Goal: Find specific page/section: Find specific page/section

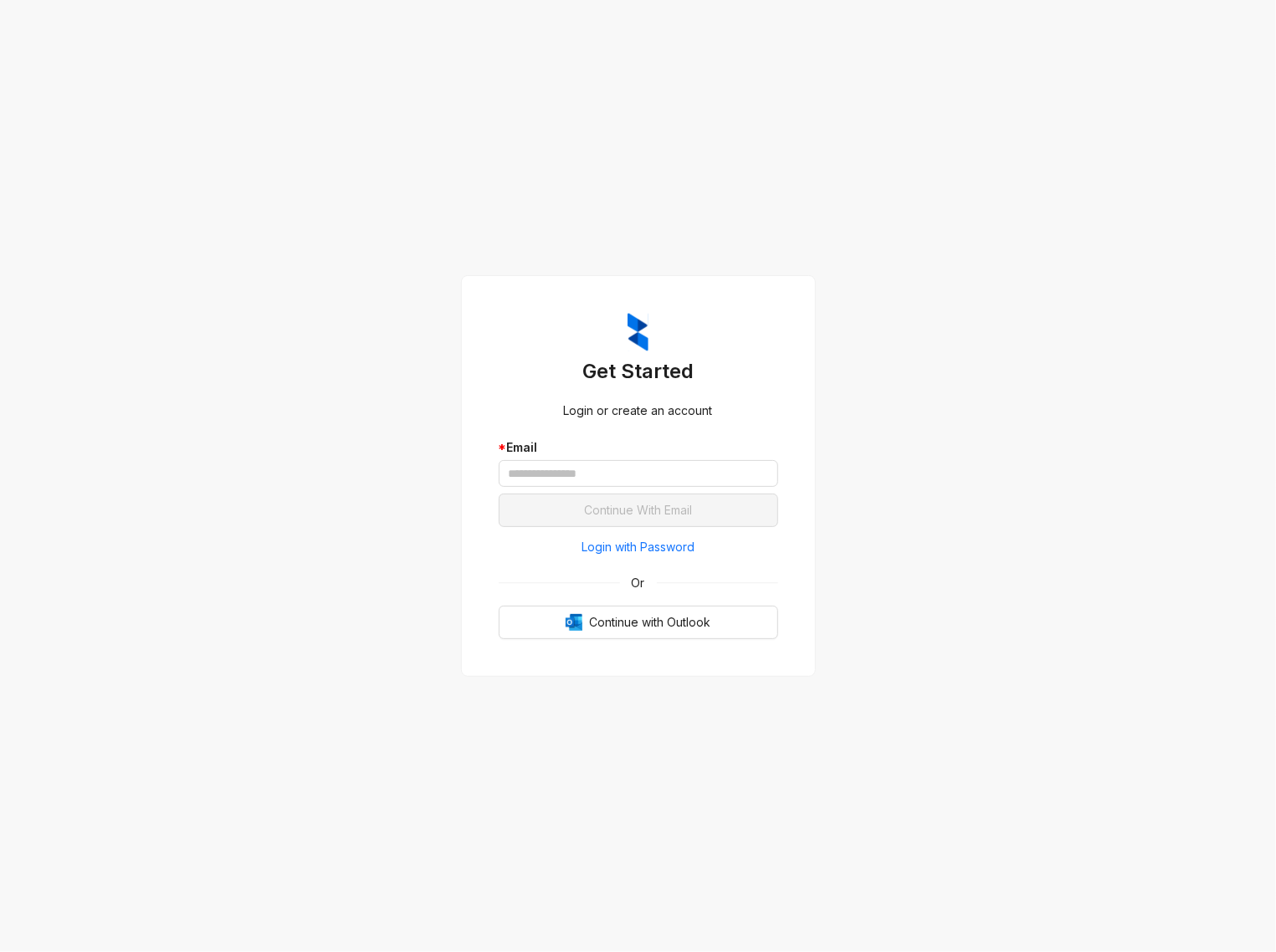
click at [568, 457] on div "* Email" at bounding box center [638, 463] width 280 height 49
click at [563, 477] on input "text" at bounding box center [638, 473] width 280 height 26
click at [347, 522] on div "Get Started Login or create an account * Email Continue With Email Login with P…" at bounding box center [638, 476] width 1276 height 952
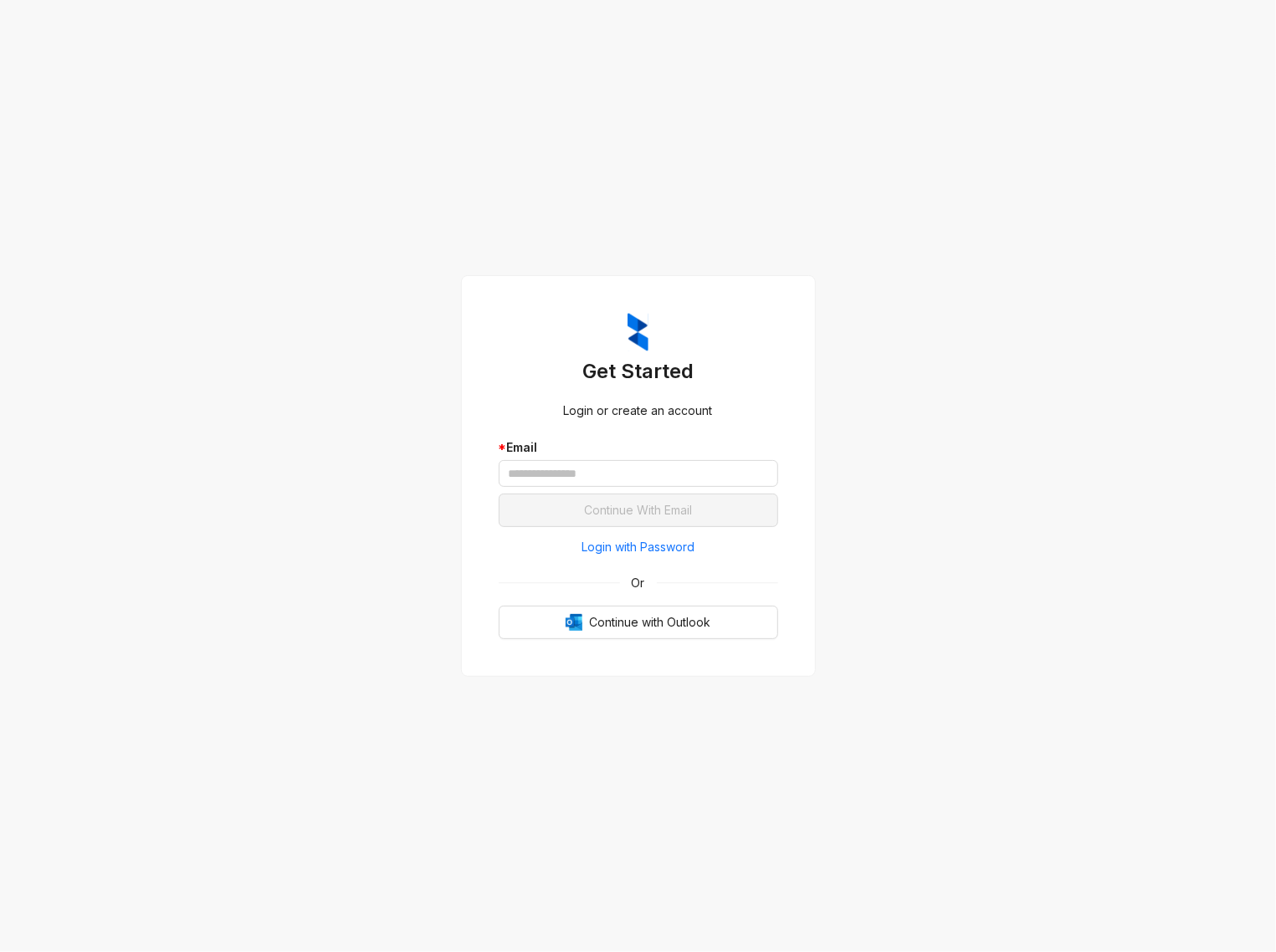
click at [524, 564] on div "Login with Password Or Continue with Outlook" at bounding box center [638, 586] width 280 height 106
click at [621, 457] on div "* Email" at bounding box center [638, 463] width 280 height 49
click at [620, 492] on div "* Email" at bounding box center [638, 466] width 280 height 55
click at [644, 474] on input "text" at bounding box center [638, 473] width 280 height 26
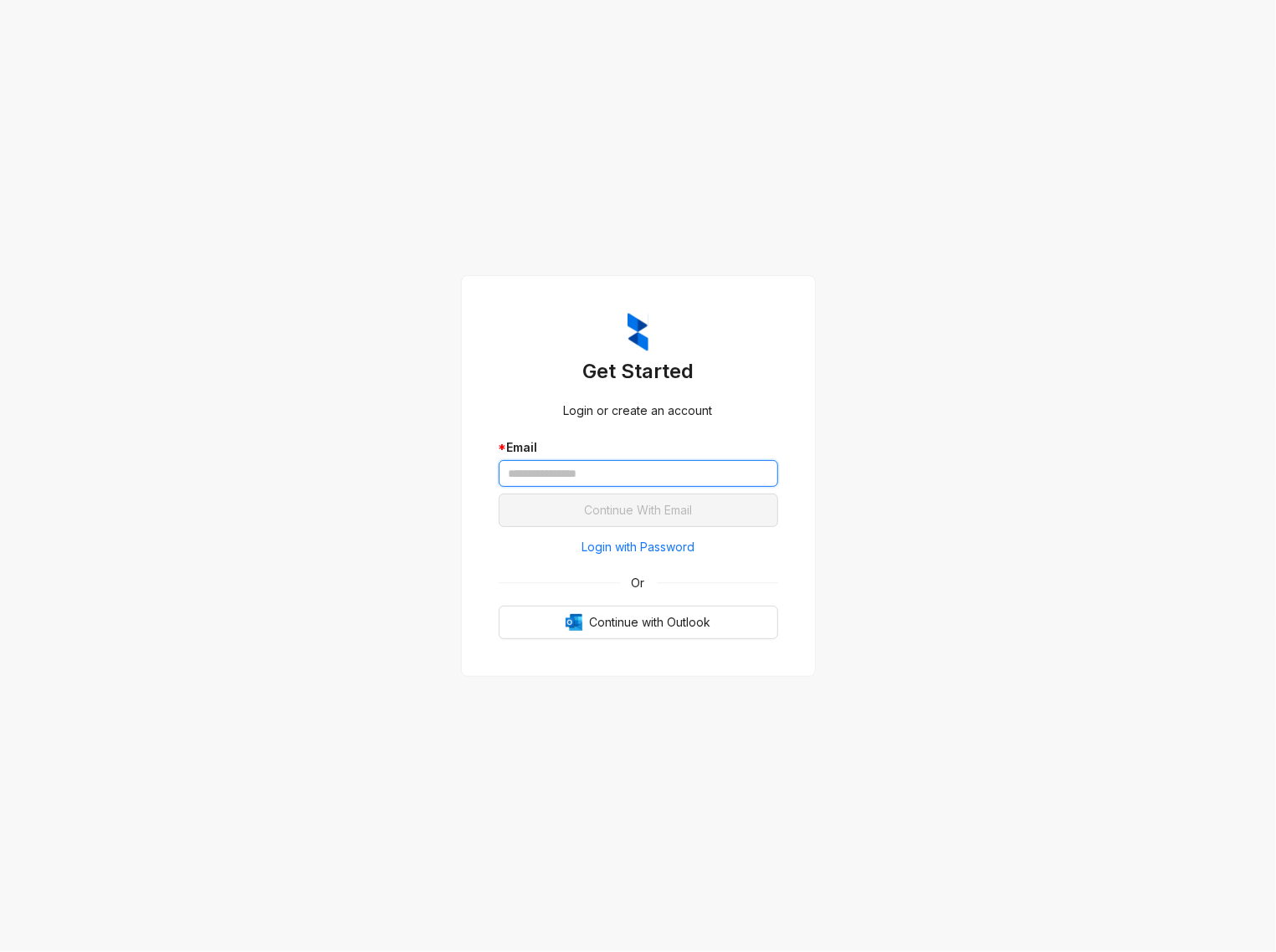
click at [644, 474] on input "text" at bounding box center [638, 473] width 280 height 26
click at [598, 550] on span "Login with Password" at bounding box center [638, 547] width 113 height 19
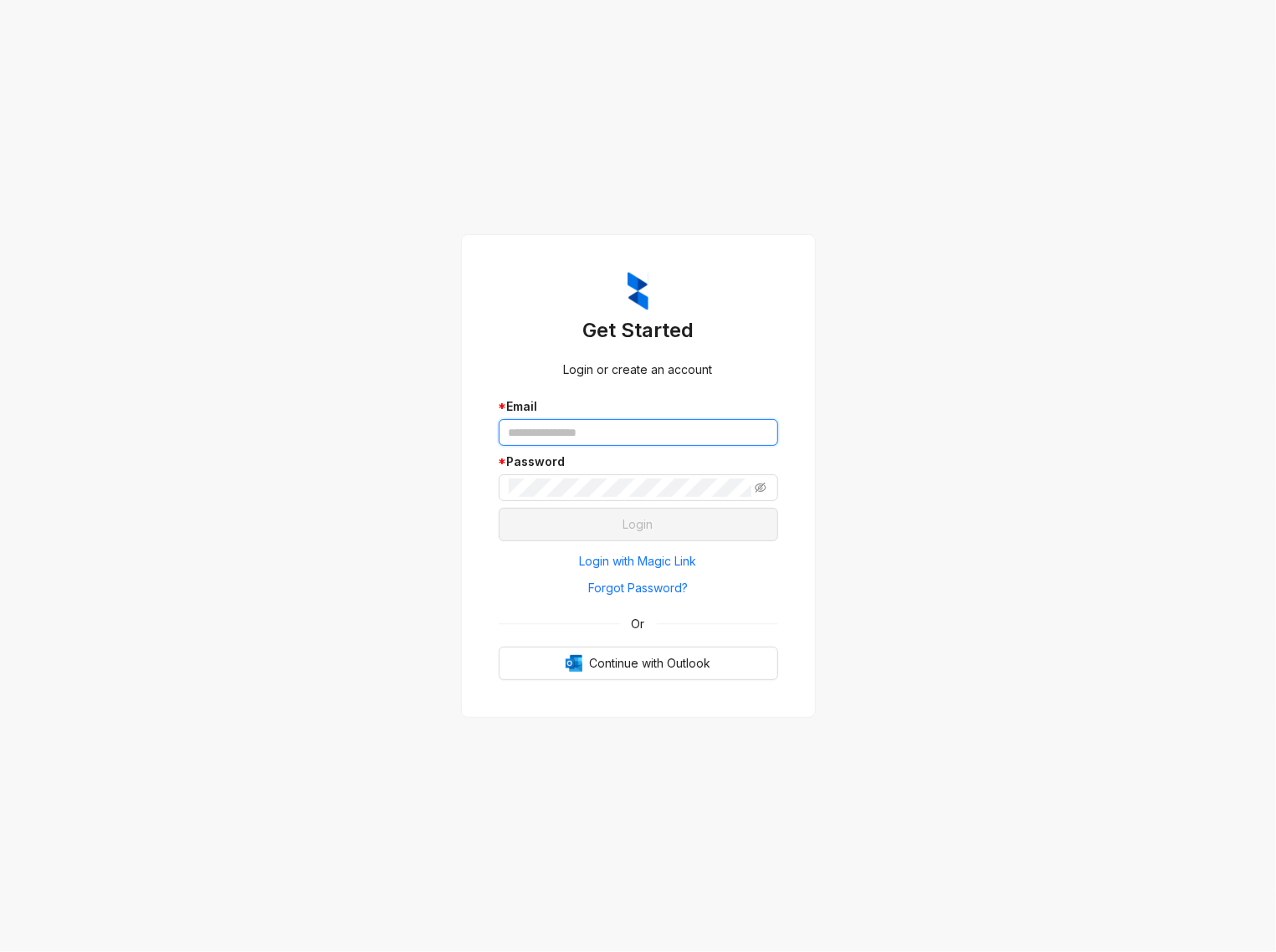
click at [597, 445] on input "text" at bounding box center [638, 432] width 280 height 26
type input "**********"
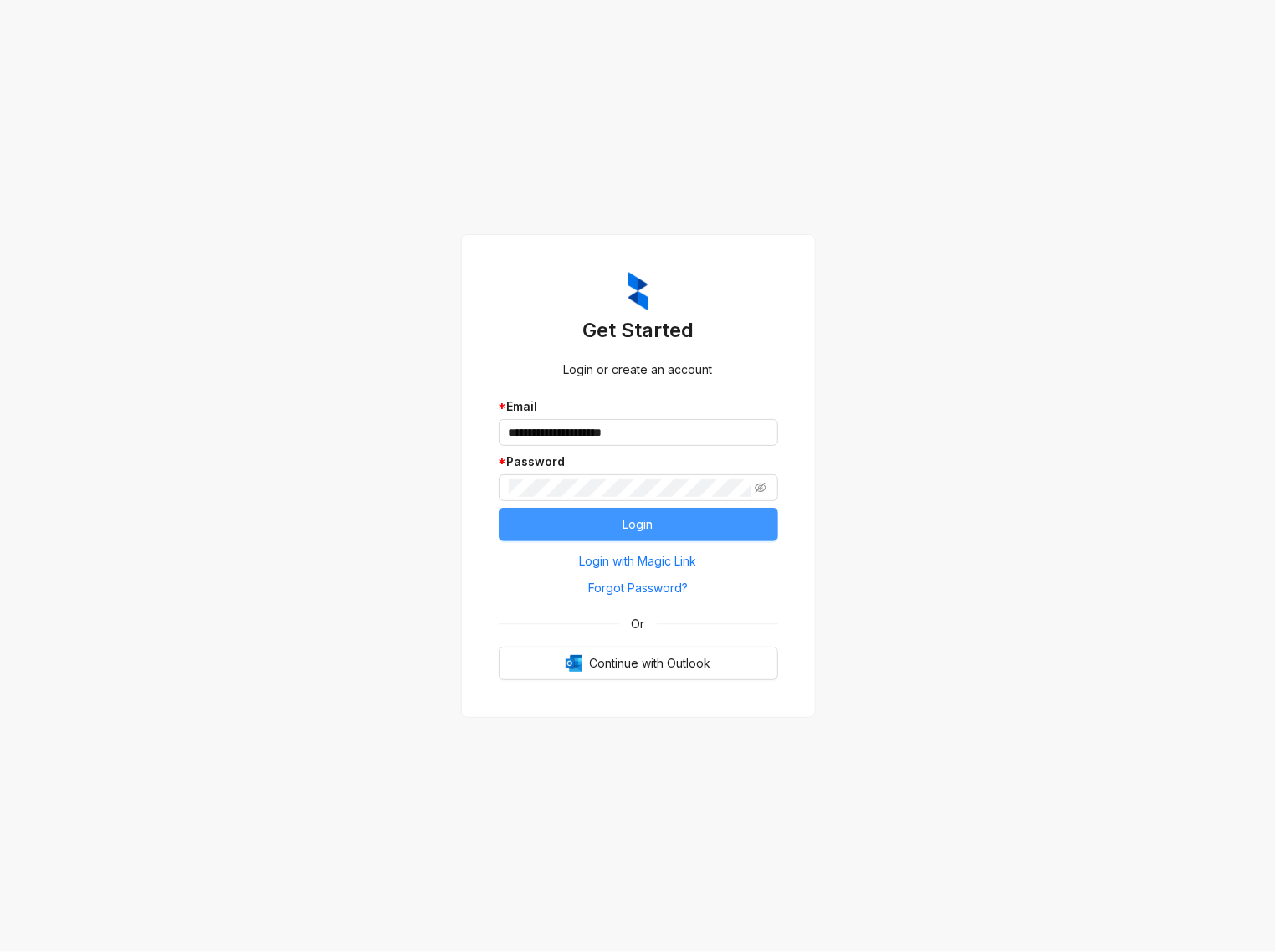
click at [569, 534] on button "Login" at bounding box center [638, 524] width 280 height 33
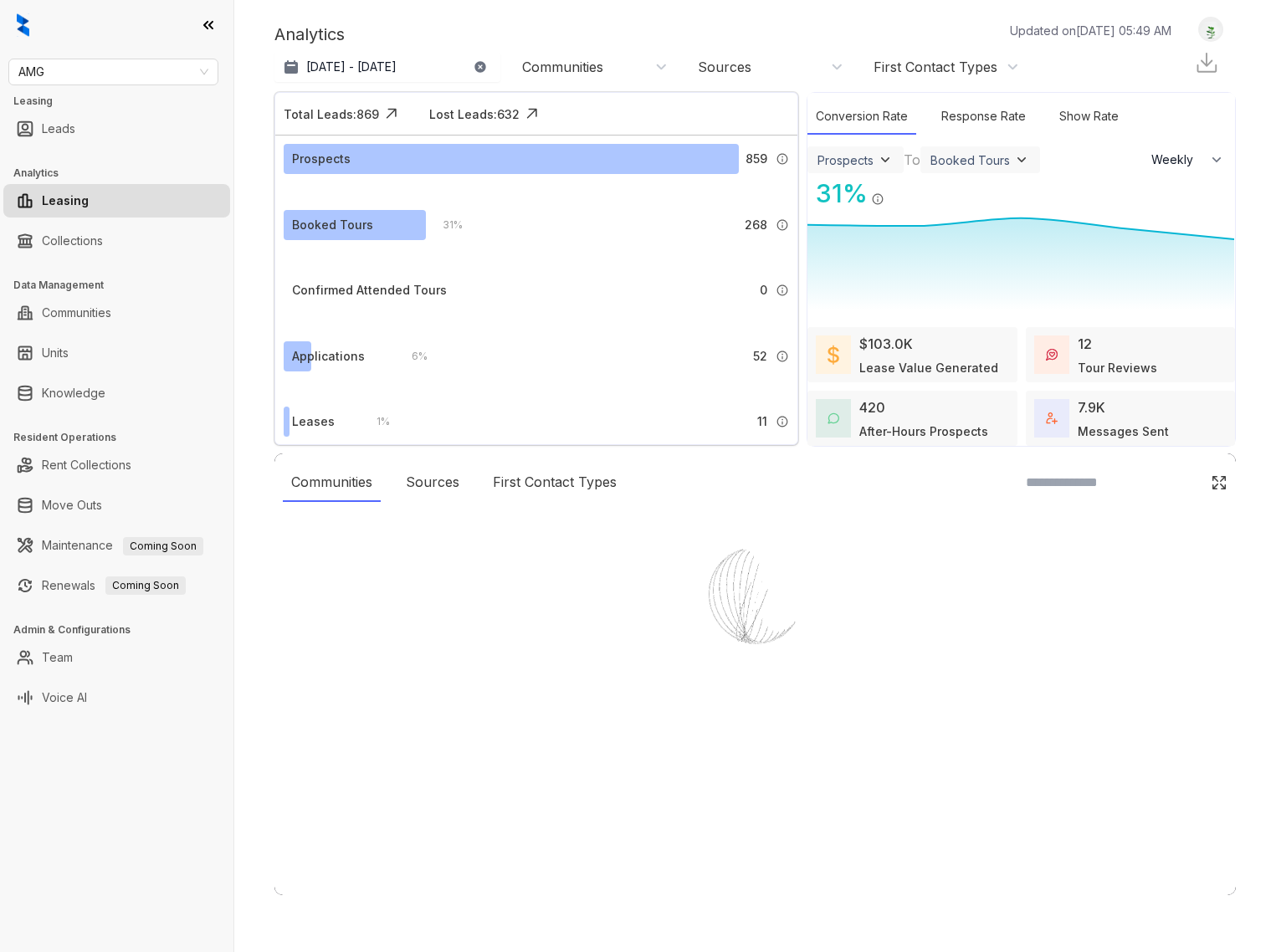
select select "******"
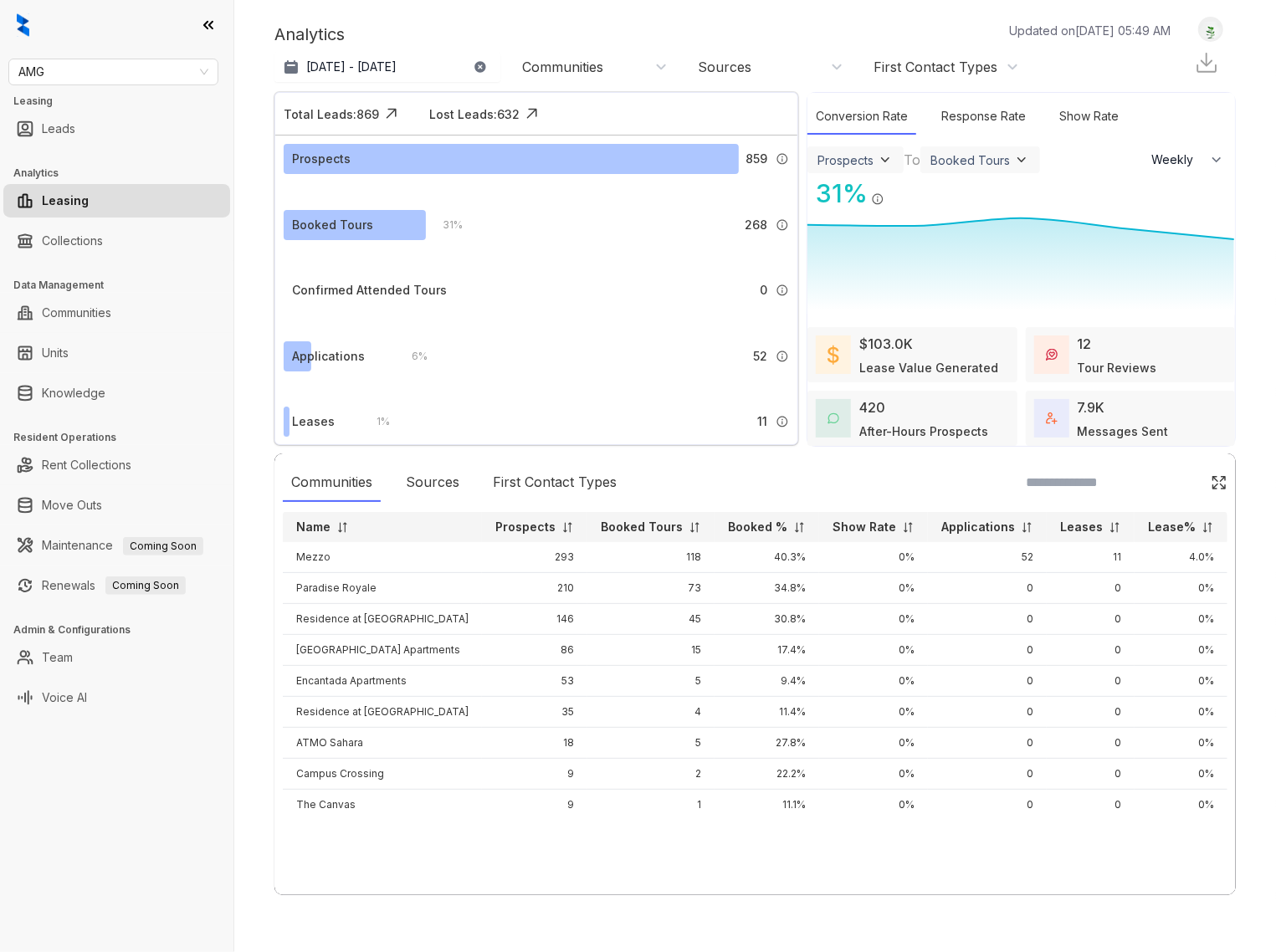
click at [139, 800] on div "AMG Leasing Leads Analytics Leasing Collections Data Management Communities Uni…" at bounding box center [117, 476] width 234 height 952
click at [87, 744] on div "AMG Leasing Leads Analytics Leasing Collections Data Management Communities Uni…" at bounding box center [117, 476] width 234 height 952
click at [62, 877] on div "AMG Leasing Leads Analytics Leasing Collections Data Management Communities Uni…" at bounding box center [117, 476] width 234 height 952
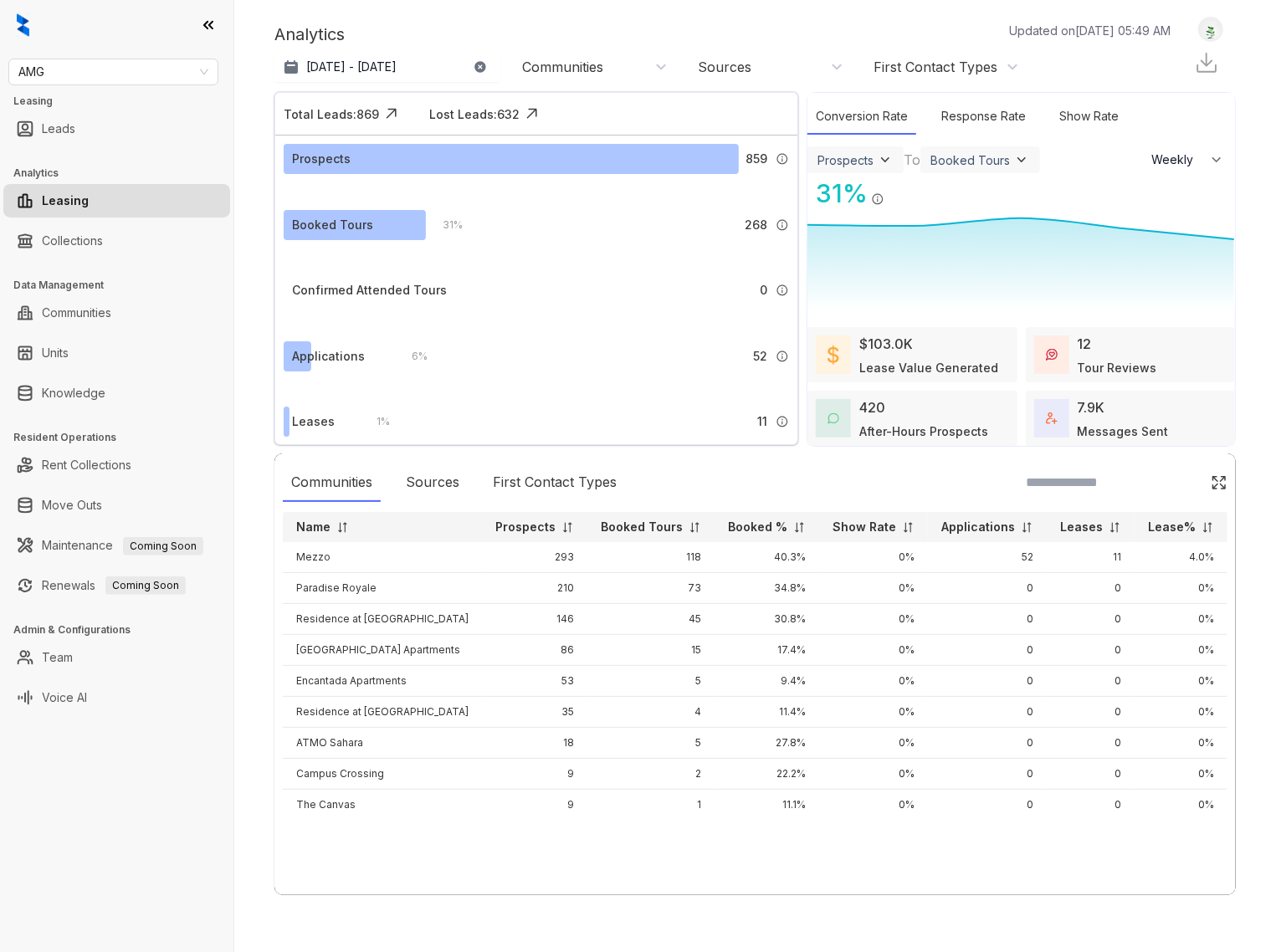
drag, startPoint x: 94, startPoint y: 844, endPoint x: 102, endPoint y: 835, distance: 12.0
click at [94, 844] on div "AMG Leasing Leads Analytics Leasing Collections Data Management Communities Uni…" at bounding box center [117, 476] width 234 height 952
click at [99, 880] on div "AMG Leasing Leads Analytics Leasing Collections Data Management Communities Uni…" at bounding box center [117, 476] width 234 height 952
click at [128, 855] on div "AMG Leasing Leads Analytics Leasing Collections Data Management Communities Uni…" at bounding box center [117, 476] width 234 height 952
click at [118, 888] on div "AMG Leasing Leads Analytics Leasing Collections Data Management Communities Uni…" at bounding box center [117, 476] width 234 height 952
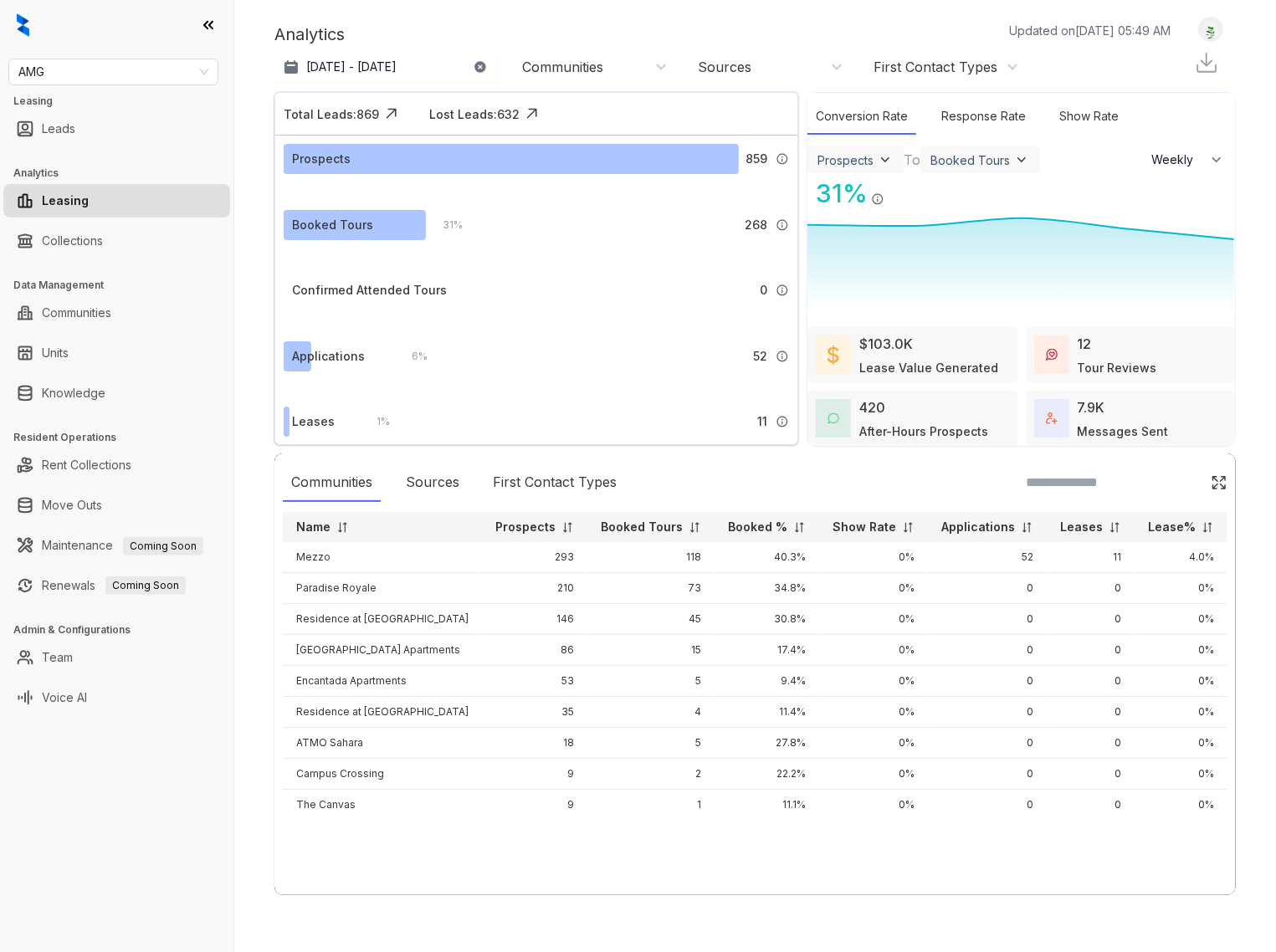
click at [118, 888] on div "AMG Leasing Leads Analytics Leasing Collections Data Management Communities Uni…" at bounding box center [117, 476] width 234 height 952
click at [95, 395] on link "Knowledge" at bounding box center [73, 393] width 64 height 33
